Goal: Information Seeking & Learning: Learn about a topic

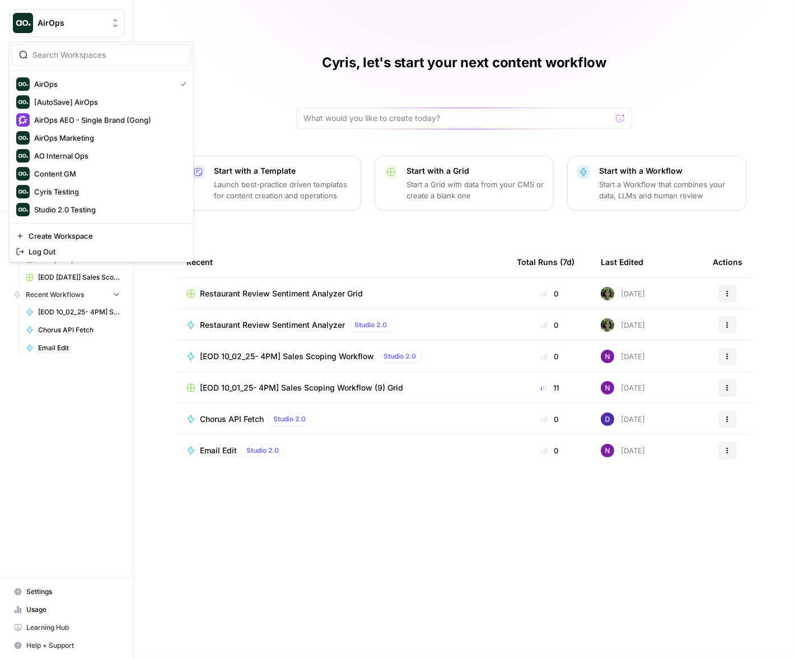
click at [87, 17] on span "AirOps" at bounding box center [72, 22] width 68 height 11
click at [73, 194] on span "Cyris Testing" at bounding box center [108, 191] width 148 height 11
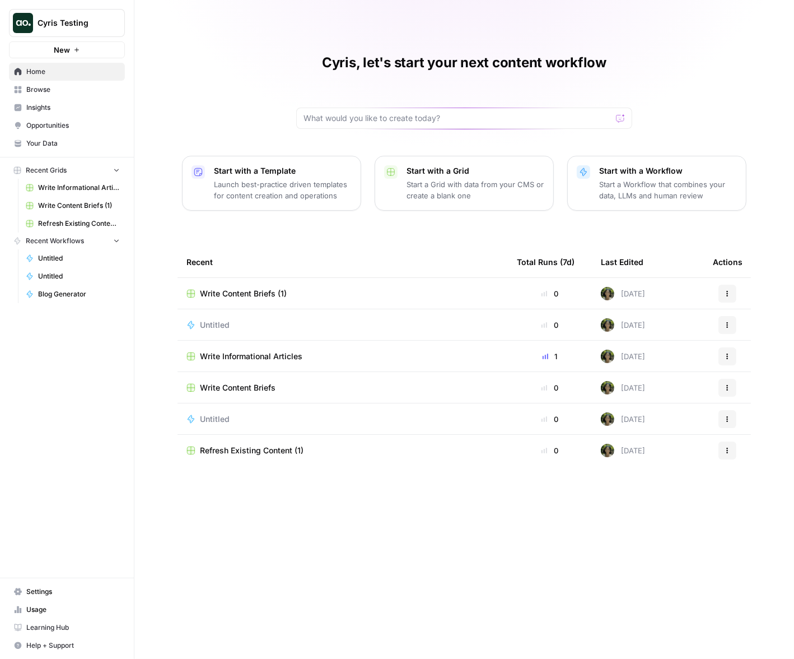
click at [95, 125] on span "Opportunities" at bounding box center [73, 125] width 94 height 10
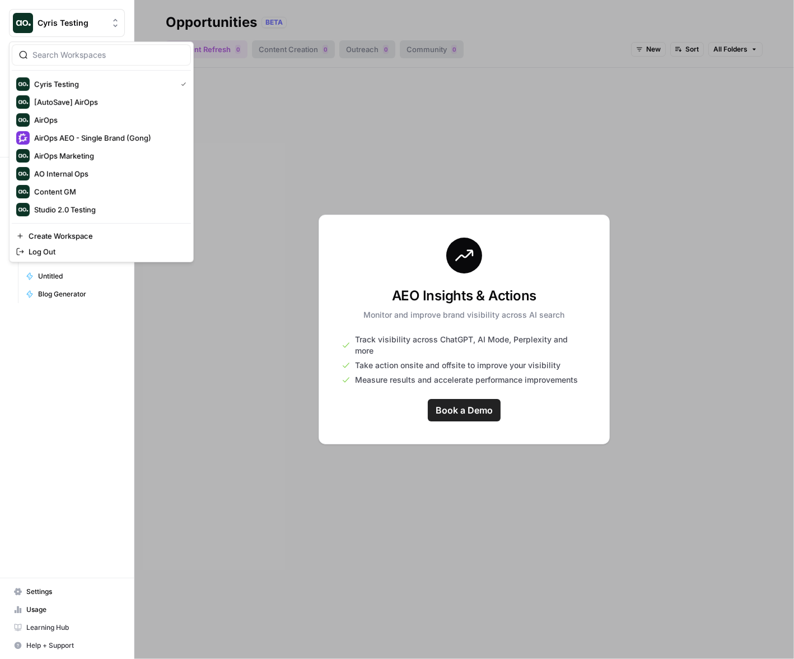
click at [96, 30] on button "Cyris Testing" at bounding box center [67, 23] width 116 height 28
click at [74, 156] on span "AirOps Marketing" at bounding box center [108, 155] width 148 height 11
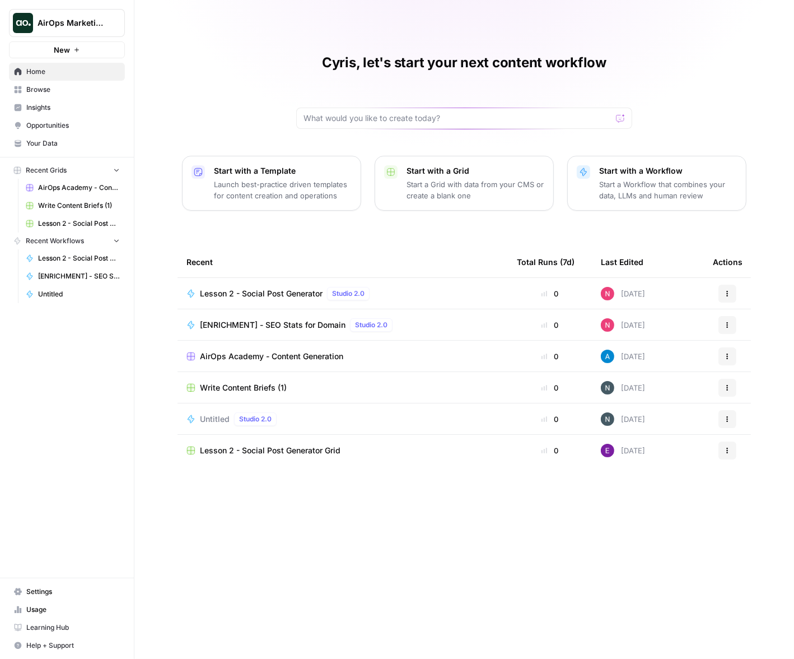
click at [46, 126] on span "Opportunities" at bounding box center [73, 125] width 94 height 10
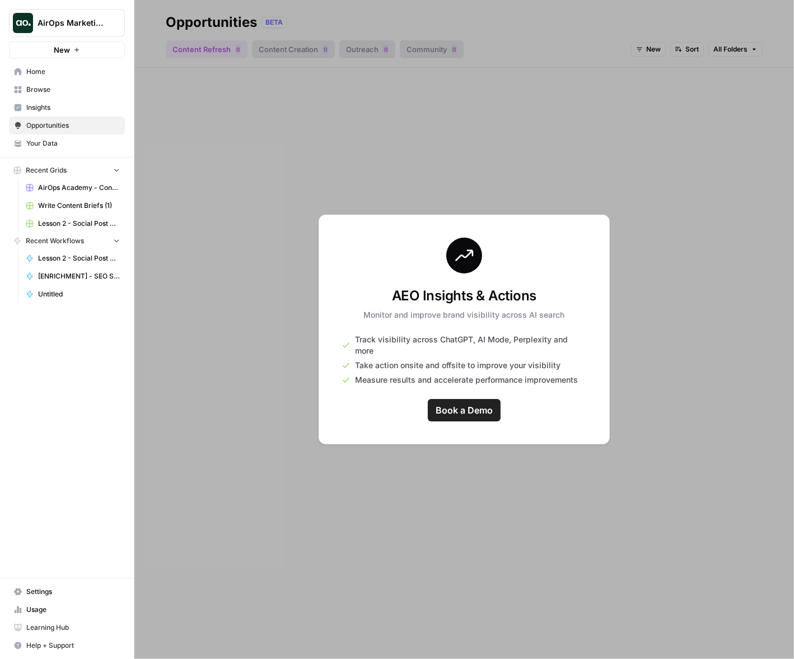
click at [46, 105] on span "Insights" at bounding box center [73, 108] width 94 height 10
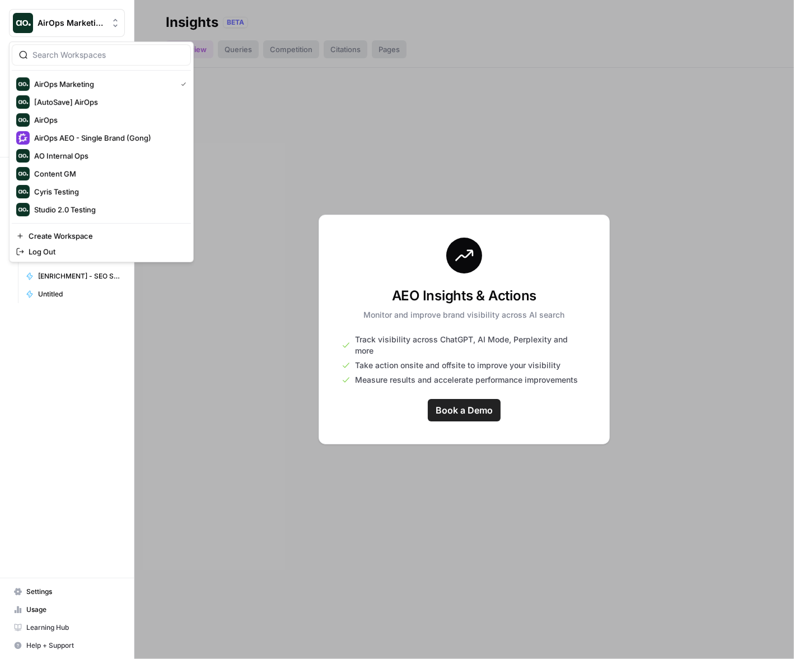
click at [83, 24] on span "AirOps Marketing" at bounding box center [72, 22] width 68 height 11
click at [90, 121] on span "AirOps" at bounding box center [108, 119] width 148 height 11
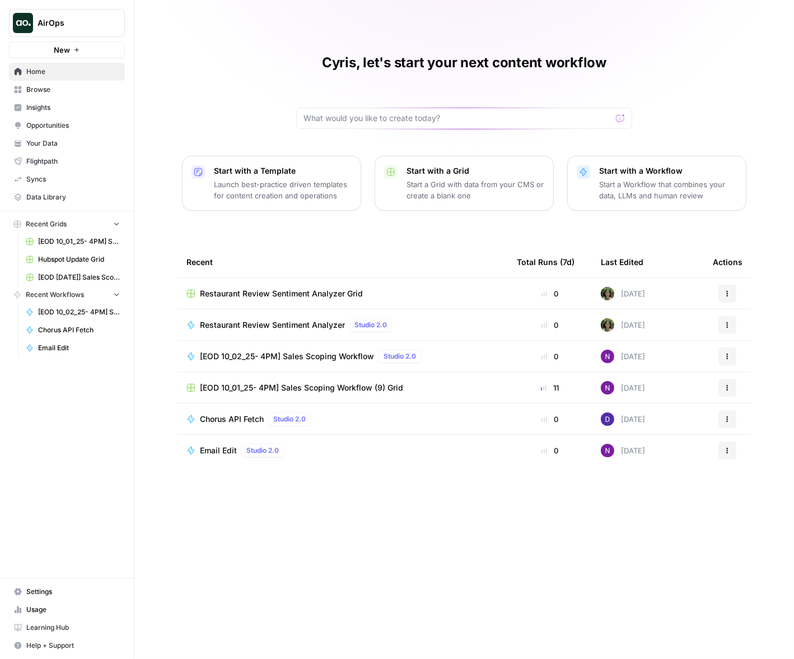
click at [88, 132] on link "Opportunities" at bounding box center [67, 126] width 116 height 18
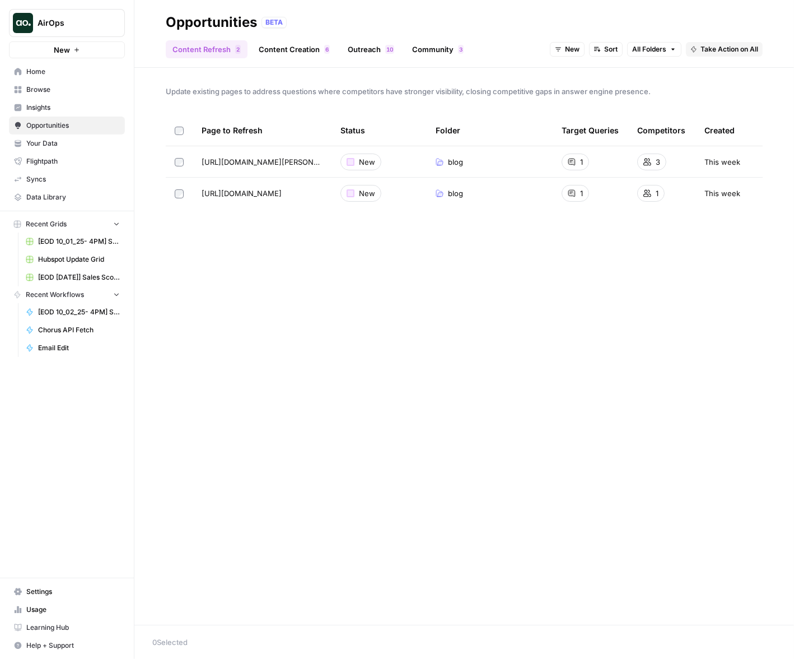
click at [301, 54] on link "Content Creation 6" at bounding box center [294, 49] width 85 height 18
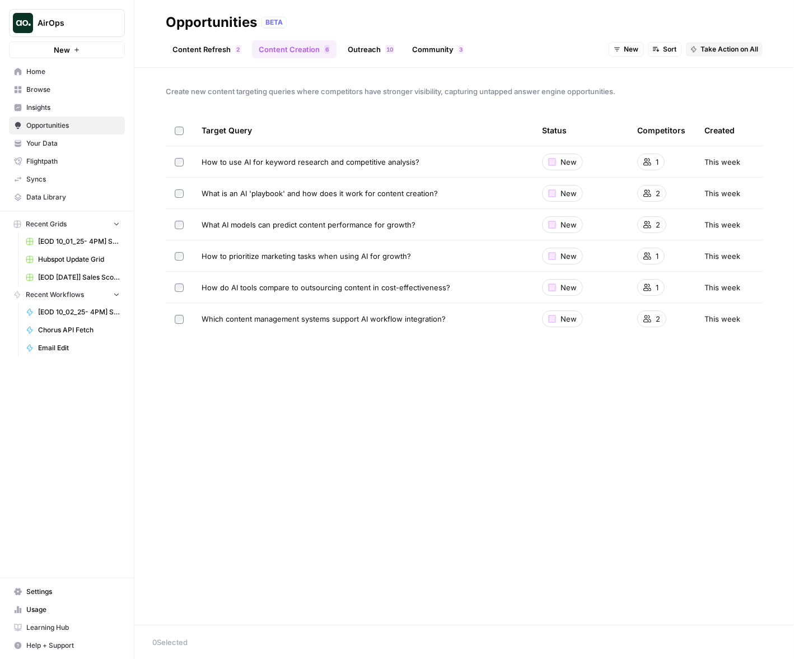
click at [66, 109] on span "Insights" at bounding box center [73, 108] width 94 height 10
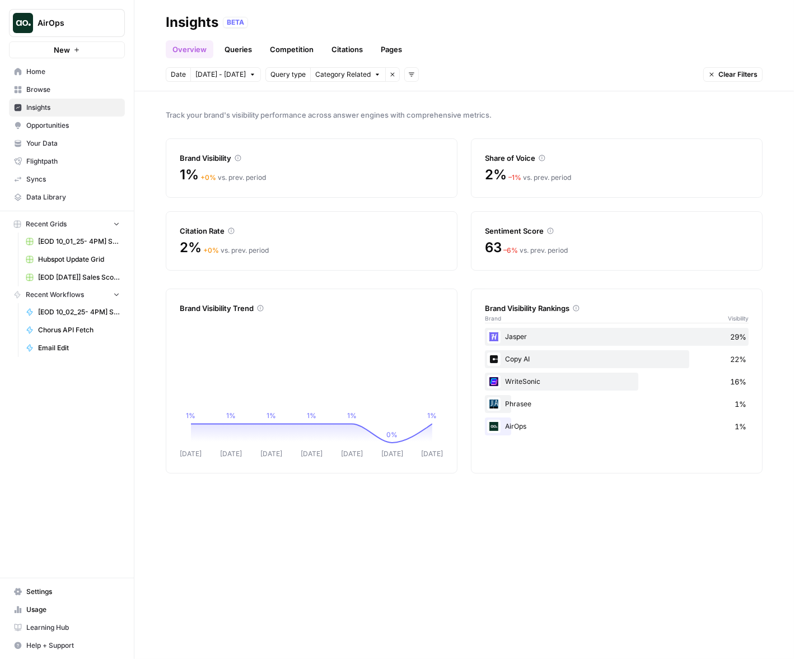
click at [104, 22] on span "AirOps" at bounding box center [72, 22] width 68 height 11
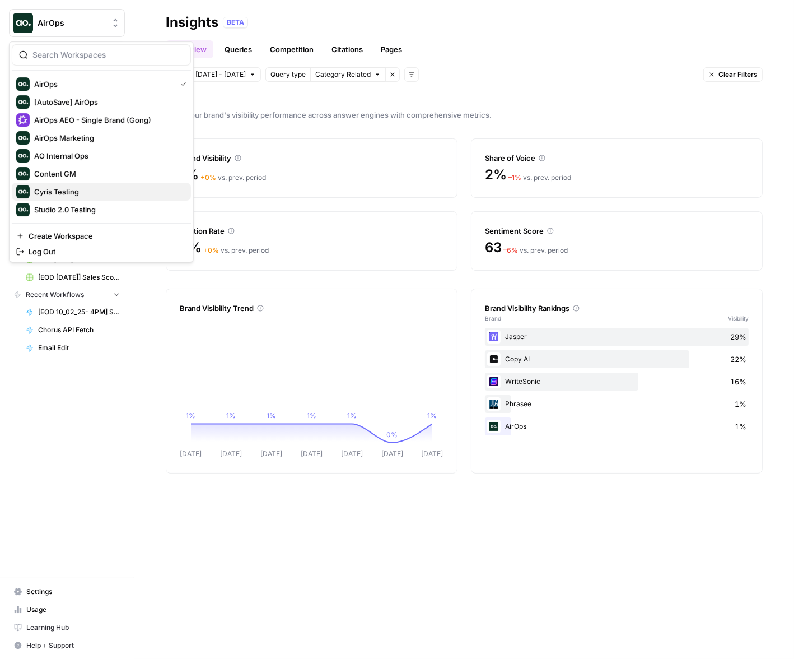
click at [142, 192] on span "Cyris Testing" at bounding box center [108, 191] width 148 height 11
